Goal: Transaction & Acquisition: Purchase product/service

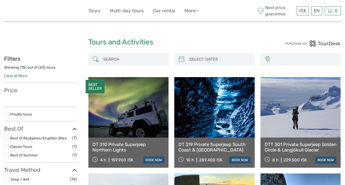
select select
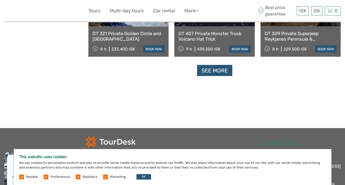
scroll to position [594, 0]
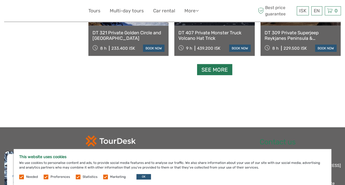
click at [223, 70] on link "See more" at bounding box center [214, 69] width 35 height 11
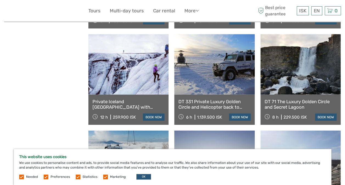
scroll to position [625, 0]
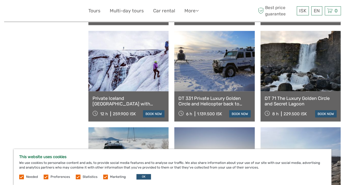
click at [124, 74] on link at bounding box center [128, 61] width 80 height 60
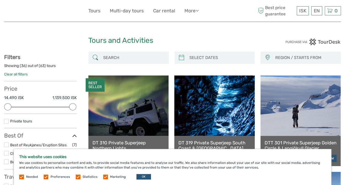
scroll to position [0, 0]
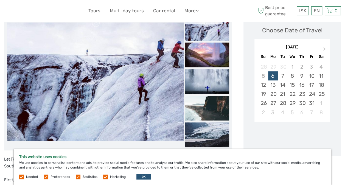
scroll to position [67, 0]
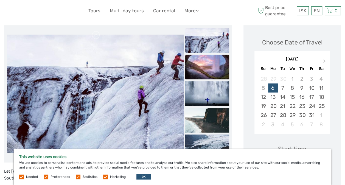
click at [209, 63] on img at bounding box center [207, 67] width 44 height 25
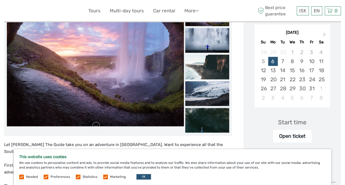
scroll to position [96, 0]
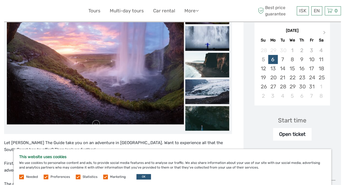
click at [209, 63] on img at bounding box center [207, 65] width 44 height 25
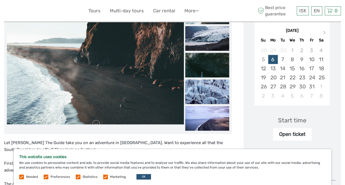
click at [207, 88] on img at bounding box center [207, 91] width 44 height 25
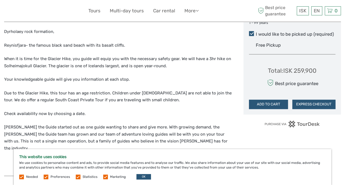
scroll to position [309, 0]
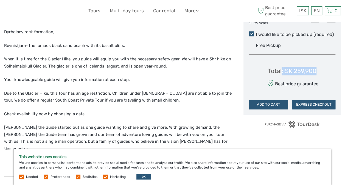
drag, startPoint x: 320, startPoint y: 68, endPoint x: 282, endPoint y: 70, distance: 38.2
click at [282, 70] on div "Total : ISK 259,900 Best price guarantee ADD TO CART EXPRESS CHECKOUT" at bounding box center [292, 84] width 87 height 50
copy div ": ISK 259,900"
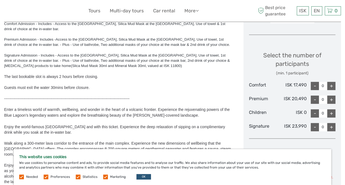
scroll to position [214, 0]
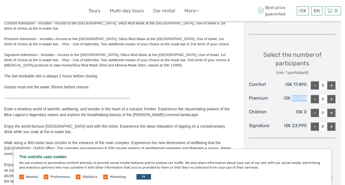
drag, startPoint x: 306, startPoint y: 96, endPoint x: 292, endPoint y: 98, distance: 14.1
click at [292, 98] on div "ISK 20,490" at bounding box center [292, 99] width 29 height 8
copy div "20,490"
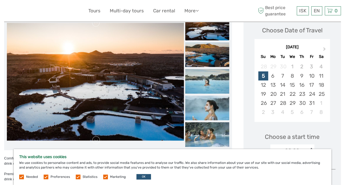
scroll to position [0, 0]
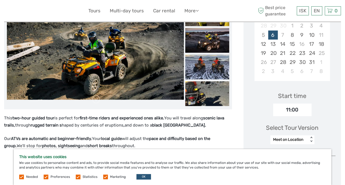
scroll to position [120, 0]
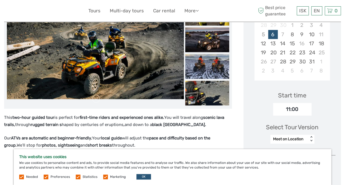
click at [134, 77] on img at bounding box center [95, 40] width 177 height 118
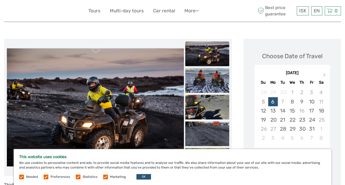
scroll to position [53, 0]
click at [326, 75] on button "Next Month" at bounding box center [325, 75] width 9 height 9
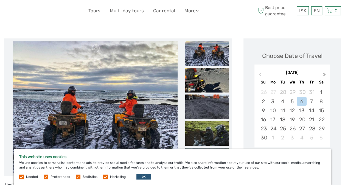
click at [326, 75] on button "Next Month" at bounding box center [325, 75] width 9 height 9
click at [293, 127] on div "31" at bounding box center [293, 128] width 10 height 9
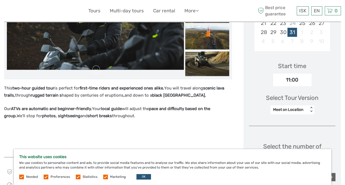
scroll to position [0, 0]
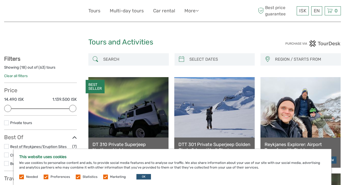
select select
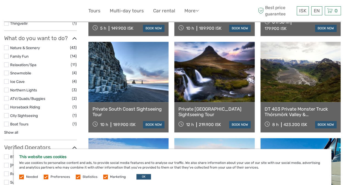
scroll to position [325, 0]
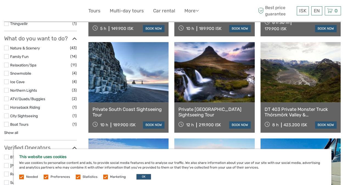
click at [8, 46] on label at bounding box center [6, 48] width 5 height 5
click at [0, 0] on input "checkbox" at bounding box center [0, 0] width 0 height 0
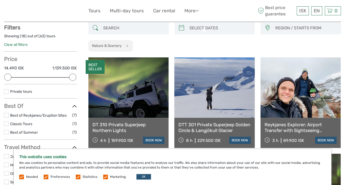
scroll to position [31, 0]
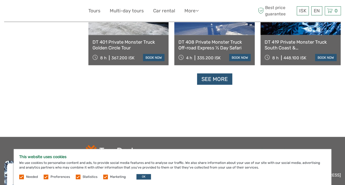
scroll to position [597, 0]
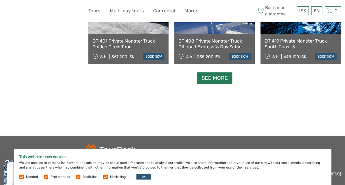
click at [208, 78] on link "See more" at bounding box center [214, 78] width 35 height 11
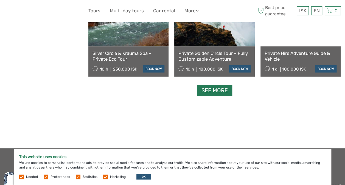
scroll to position [1165, 0]
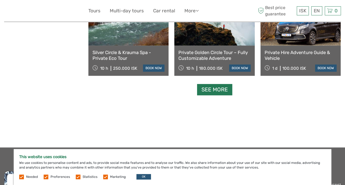
click at [215, 89] on link "See more" at bounding box center [214, 89] width 35 height 11
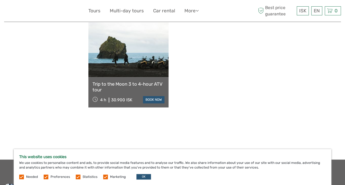
scroll to position [1423, 0]
click at [116, 60] on link at bounding box center [128, 46] width 80 height 60
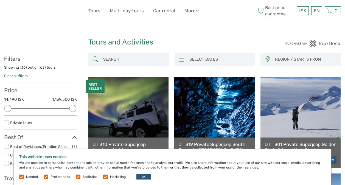
select select
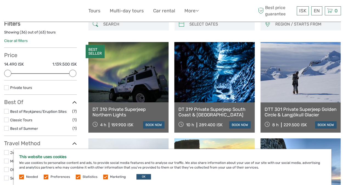
scroll to position [35, 0]
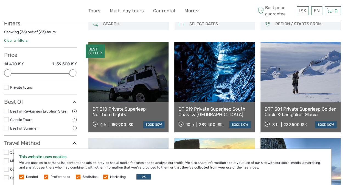
click at [6, 73] on div at bounding box center [7, 73] width 7 height 7
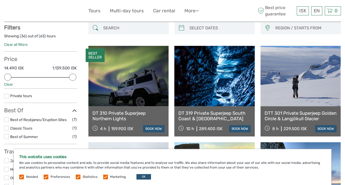
scroll to position [31, 0]
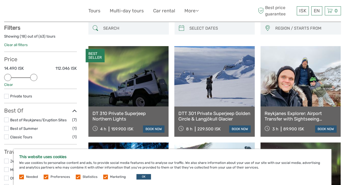
drag, startPoint x: 70, startPoint y: 75, endPoint x: 24, endPoint y: 80, distance: 45.8
click at [24, 80] on div "Price 14.490 ISK 112.046 ISK Clear" at bounding box center [40, 72] width 73 height 33
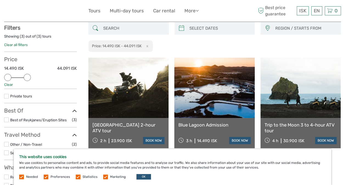
drag, startPoint x: 10, startPoint y: 77, endPoint x: 6, endPoint y: 77, distance: 3.6
click at [6, 77] on div at bounding box center [7, 77] width 7 height 7
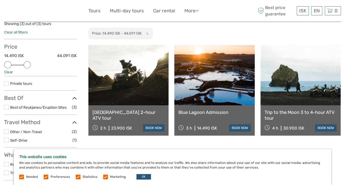
scroll to position [44, 0]
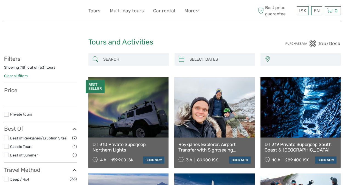
select select
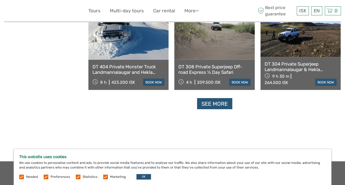
scroll to position [560, 0]
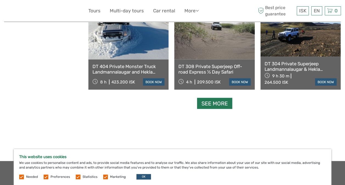
click at [219, 101] on link "See more" at bounding box center [214, 103] width 35 height 11
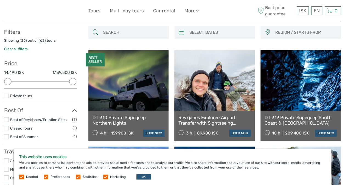
scroll to position [0, 0]
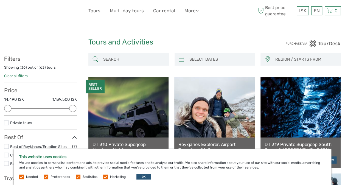
click at [140, 56] on input "search" at bounding box center [133, 60] width 65 height 10
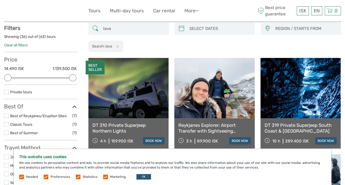
scroll to position [31, 0]
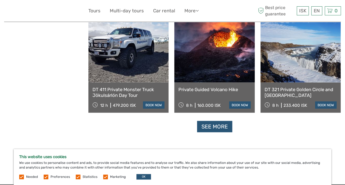
scroll to position [550, 0]
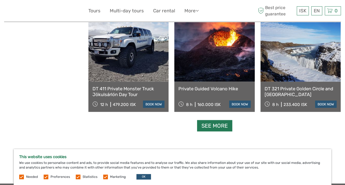
click at [217, 125] on link "See more" at bounding box center [214, 125] width 35 height 11
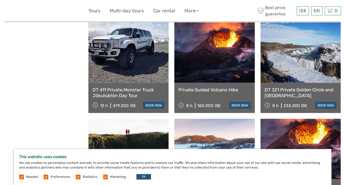
scroll to position [547, 0]
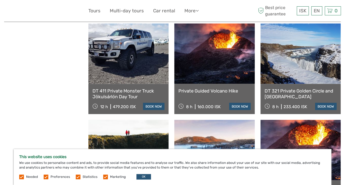
click at [213, 91] on link "Private Guided Volcano Hike" at bounding box center [215, 90] width 72 height 5
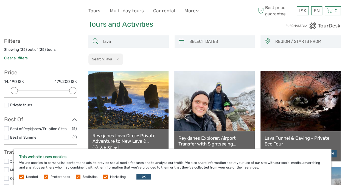
scroll to position [0, 0]
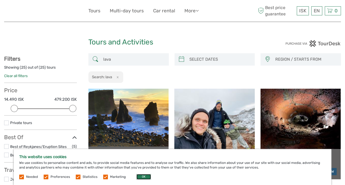
click at [143, 175] on button "OK" at bounding box center [144, 176] width 15 height 5
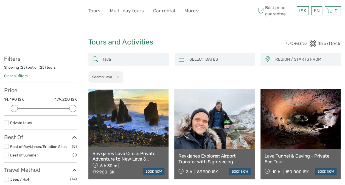
click at [123, 60] on input "lava" at bounding box center [133, 60] width 65 height 10
type input "l"
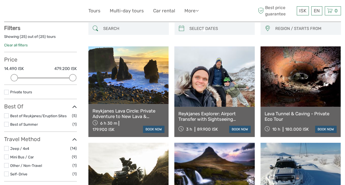
scroll to position [31, 0]
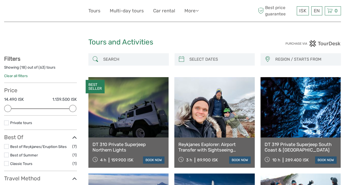
click at [123, 59] on input "search" at bounding box center [133, 60] width 65 height 10
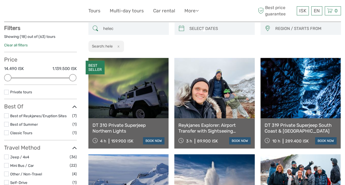
scroll to position [31, 0]
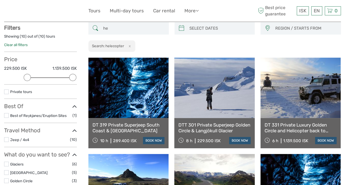
type input "h"
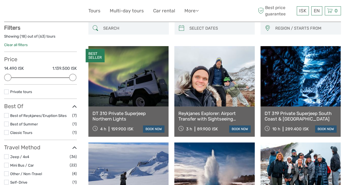
click at [106, 27] on input "search" at bounding box center [133, 29] width 65 height 10
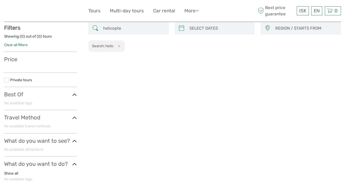
type input "helicopter"
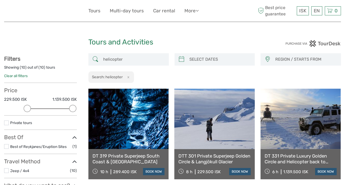
drag, startPoint x: 129, startPoint y: 58, endPoint x: 92, endPoint y: 61, distance: 36.4
click at [92, 61] on div "helicopter" at bounding box center [128, 59] width 81 height 12
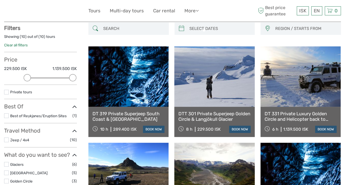
scroll to position [31, 0]
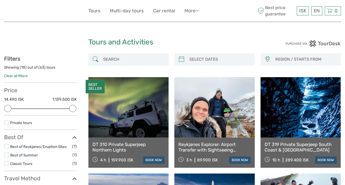
click at [278, 64] on span "REGION / STARTS FROM" at bounding box center [306, 59] width 66 height 9
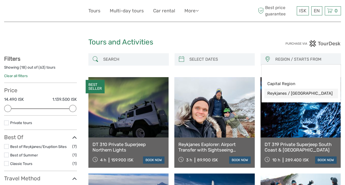
click at [284, 92] on span "Reykjanes / Keflavík" at bounding box center [296, 94] width 59 height 6
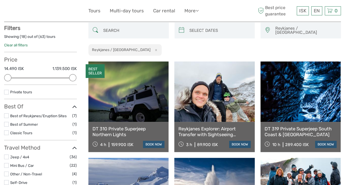
scroll to position [31, 0]
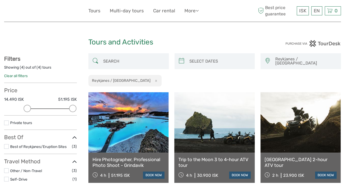
click at [285, 61] on span "Reykjanes / Keflavík" at bounding box center [306, 61] width 66 height 13
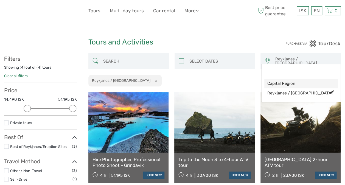
click at [286, 82] on span "Capital Region" at bounding box center [296, 84] width 59 height 6
select select "Capital Region"
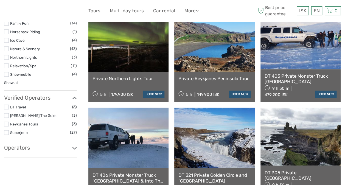
scroll to position [390, 0]
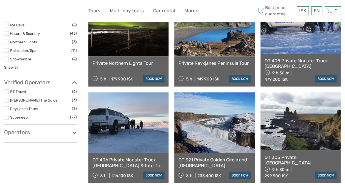
click at [76, 130] on icon at bounding box center [74, 132] width 5 height 7
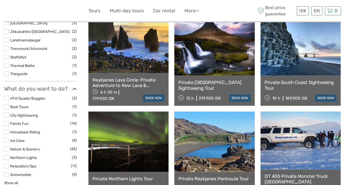
scroll to position [0, 0]
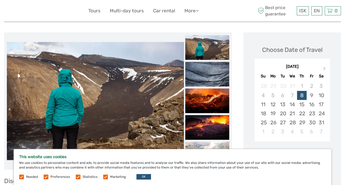
scroll to position [62, 0]
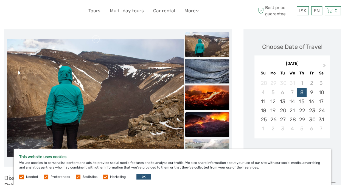
click at [209, 121] on img at bounding box center [207, 124] width 44 height 25
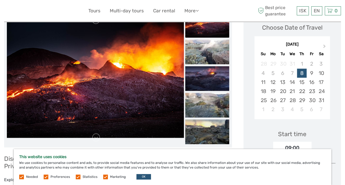
scroll to position [73, 0]
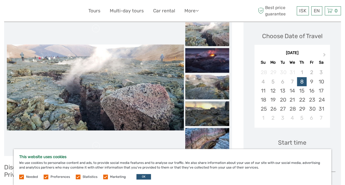
click at [214, 91] on img at bounding box center [207, 87] width 44 height 25
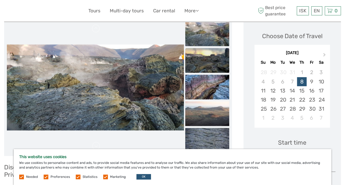
click at [213, 65] on img at bounding box center [207, 60] width 44 height 25
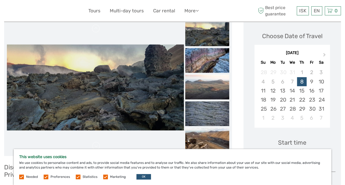
click at [212, 40] on img at bounding box center [207, 33] width 44 height 25
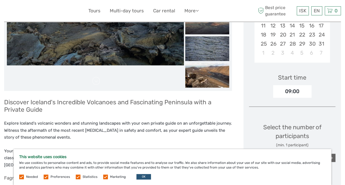
scroll to position [0, 0]
